Goal: Transaction & Acquisition: Purchase product/service

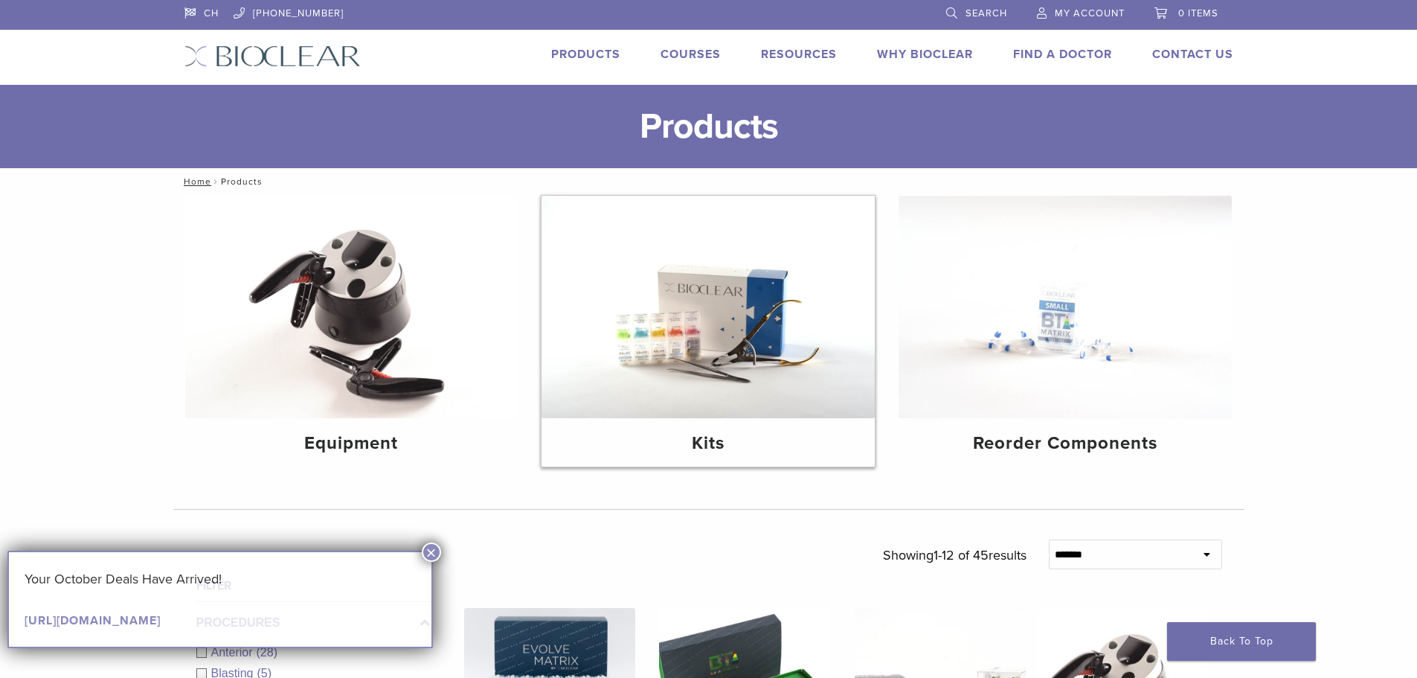
click at [671, 314] on img at bounding box center [707, 307] width 333 height 222
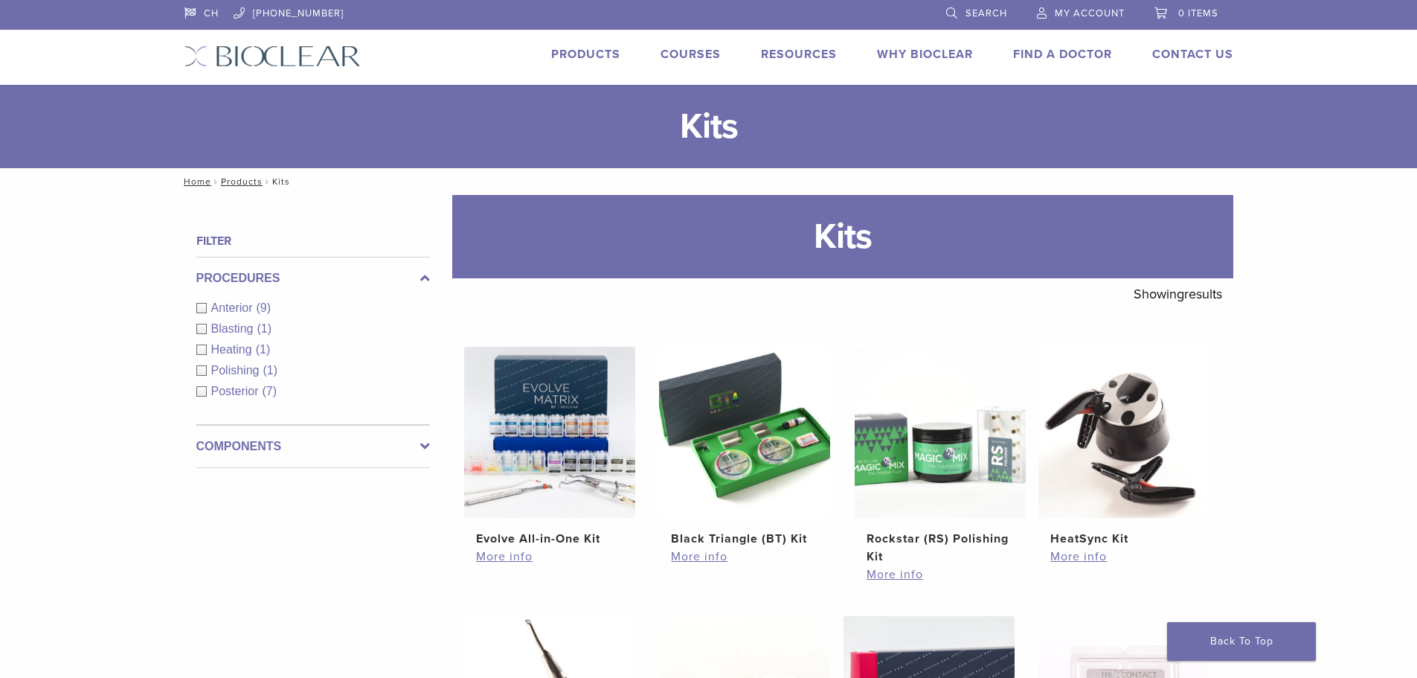
scroll to position [74, 0]
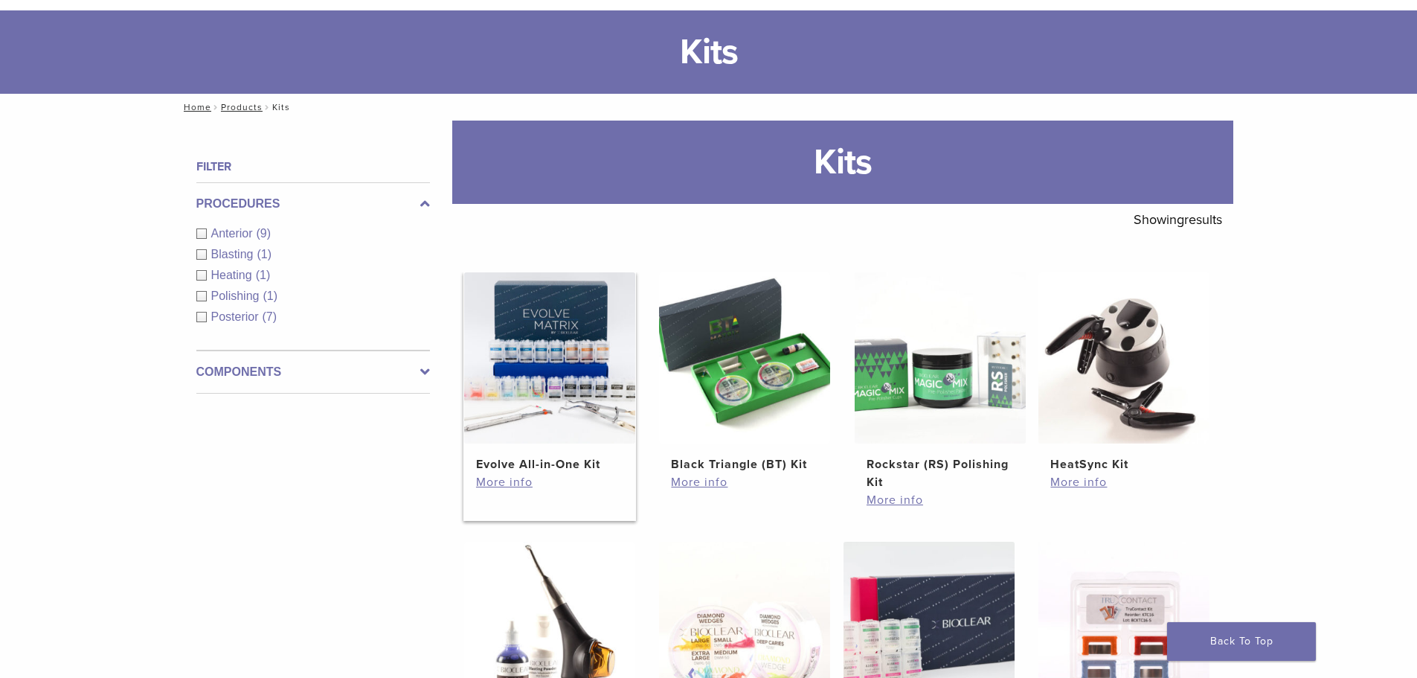
click at [530, 325] on img at bounding box center [549, 357] width 171 height 171
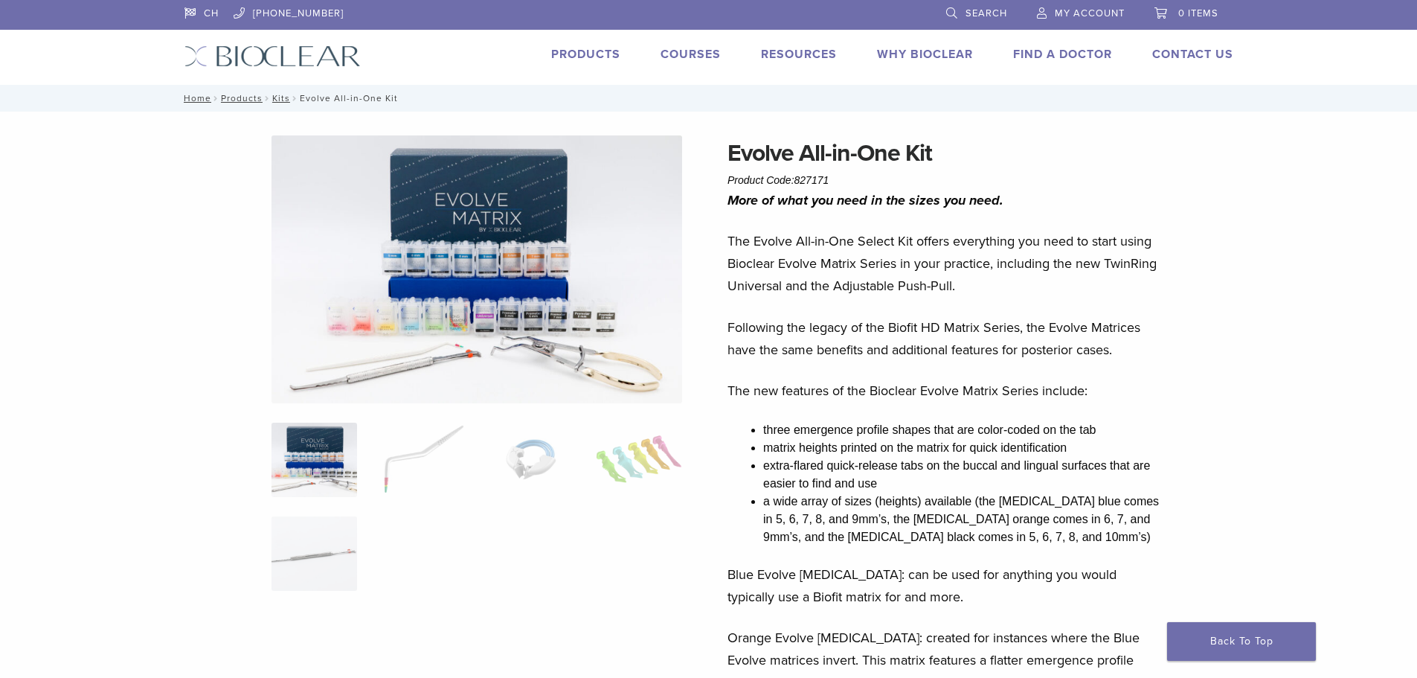
click at [320, 465] on img at bounding box center [314, 459] width 86 height 74
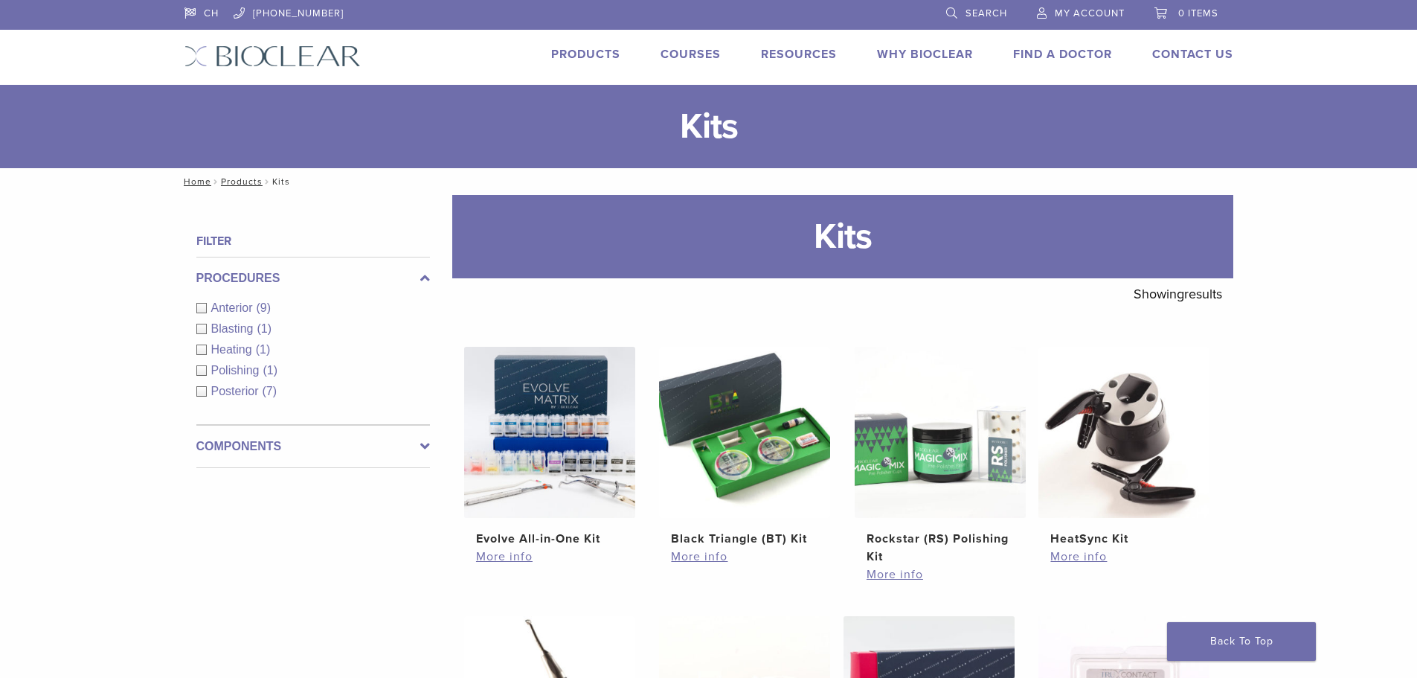
scroll to position [74, 0]
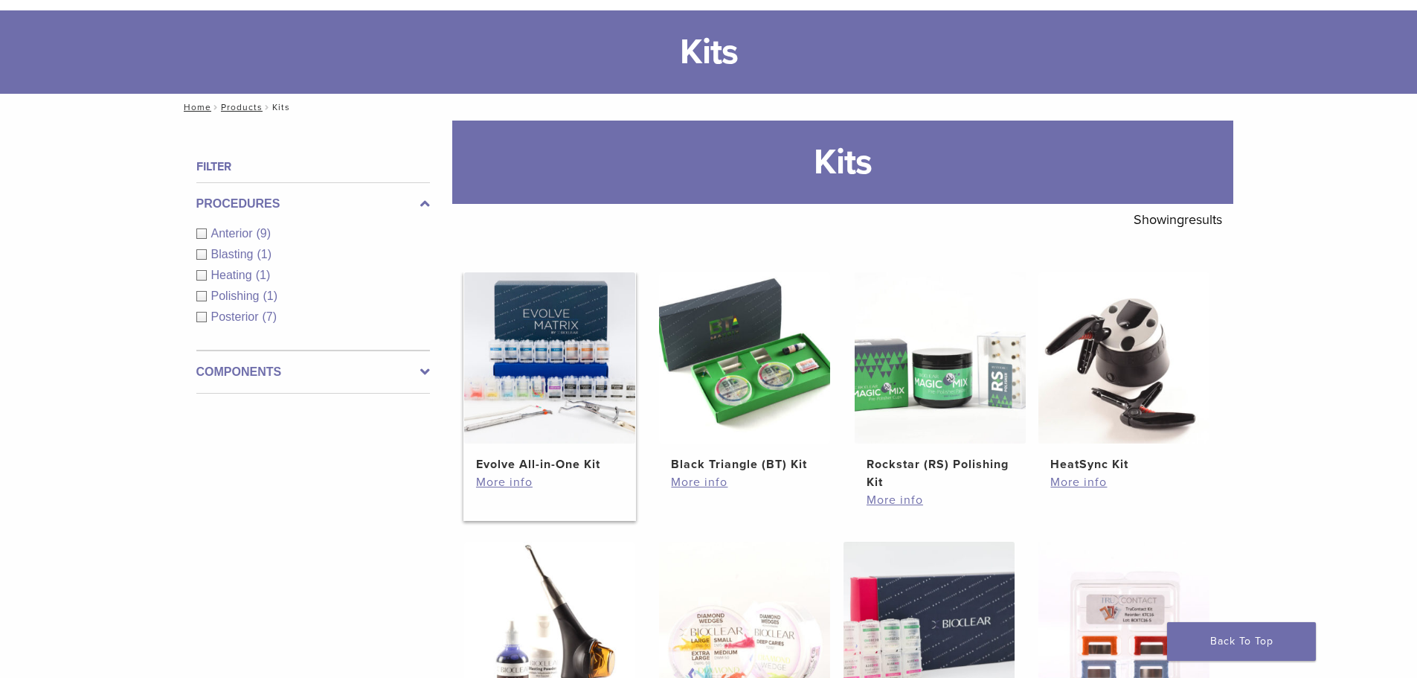
click at [569, 358] on img at bounding box center [549, 357] width 171 height 171
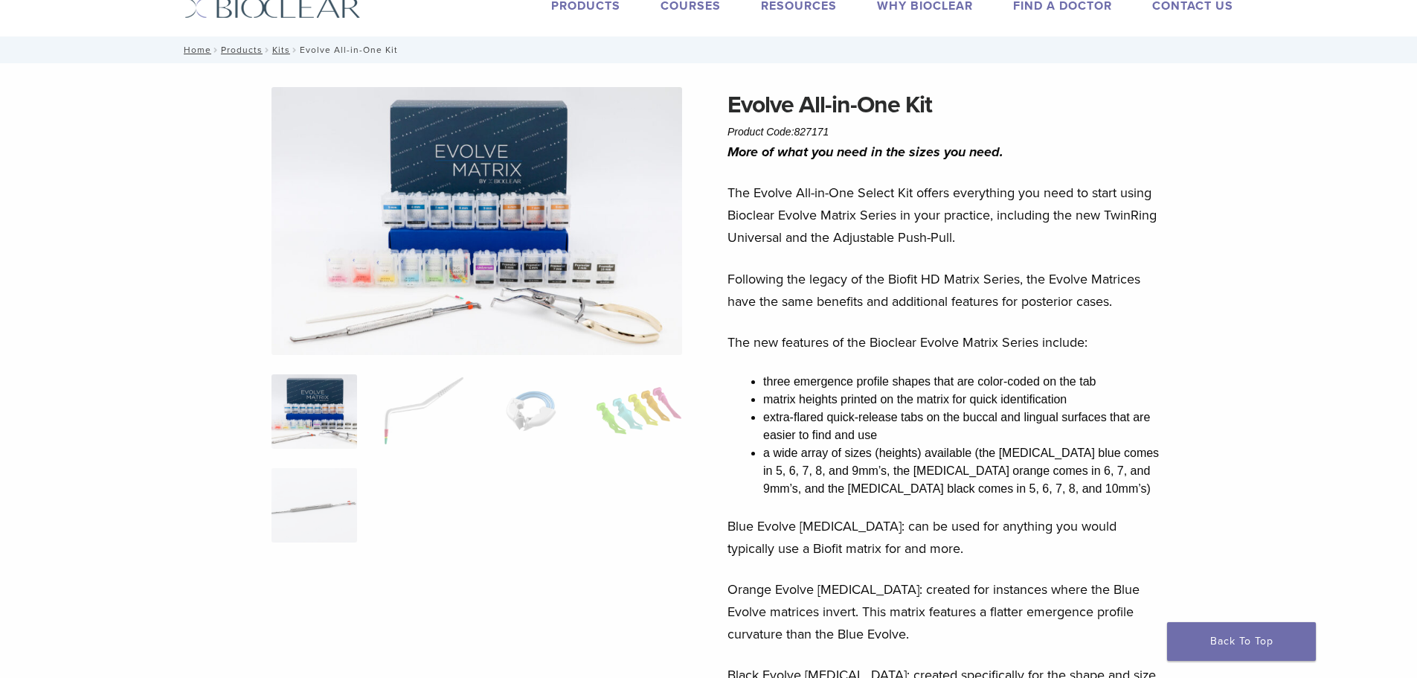
scroll to position [74, 0]
